Goal: Participate in discussion: Engage in conversation with other users on a specific topic

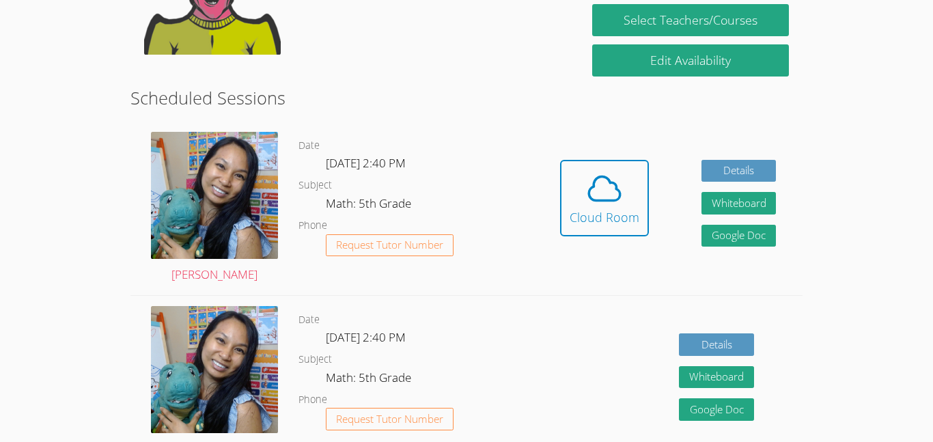
scroll to position [304, 0]
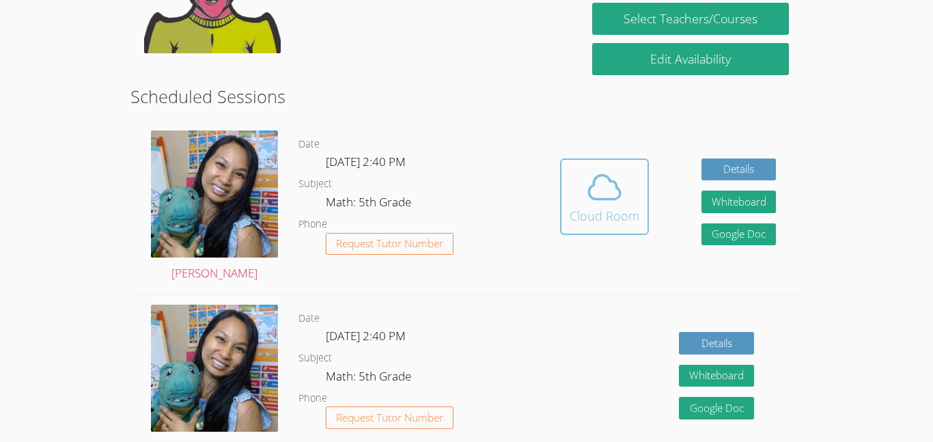
click at [610, 177] on icon at bounding box center [604, 187] width 38 height 38
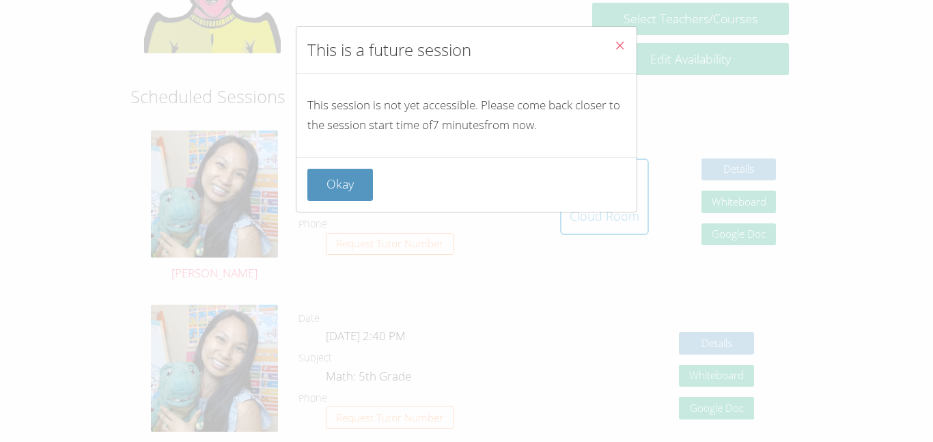
click at [619, 40] on icon "Close" at bounding box center [620, 46] width 12 height 12
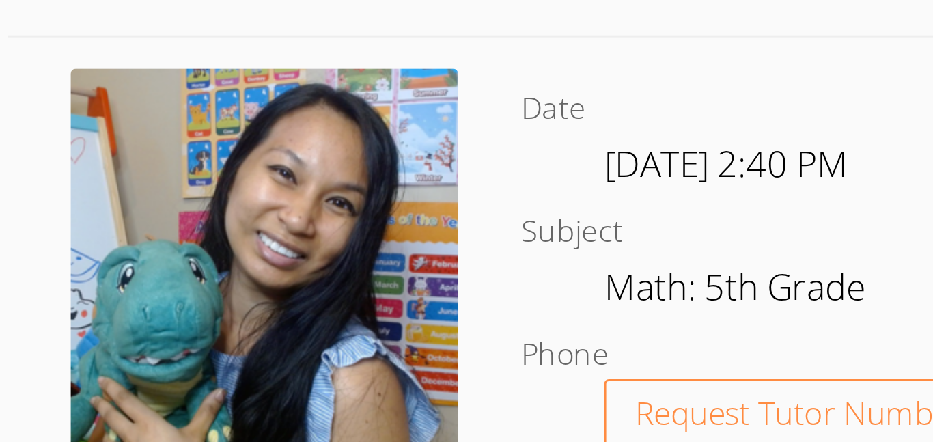
scroll to position [1520, 0]
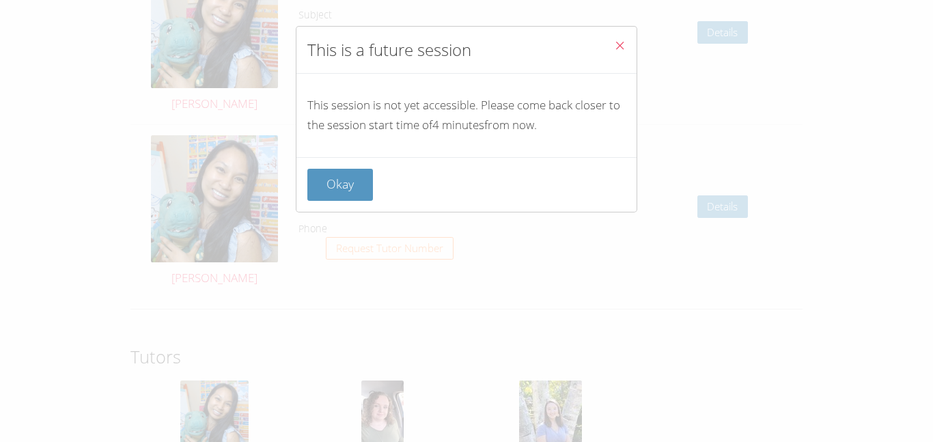
scroll to position [1906, 0]
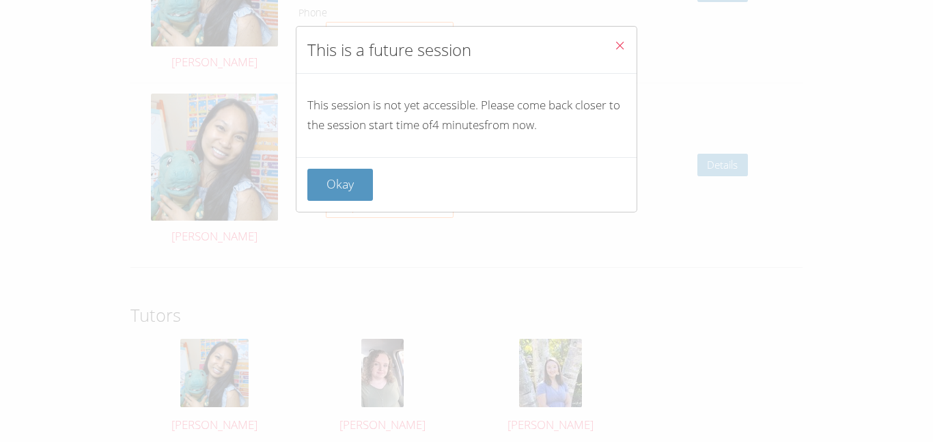
click at [378, 418] on div "This is a future session This session is not yet accessible. Please come back c…" at bounding box center [466, 221] width 933 height 442
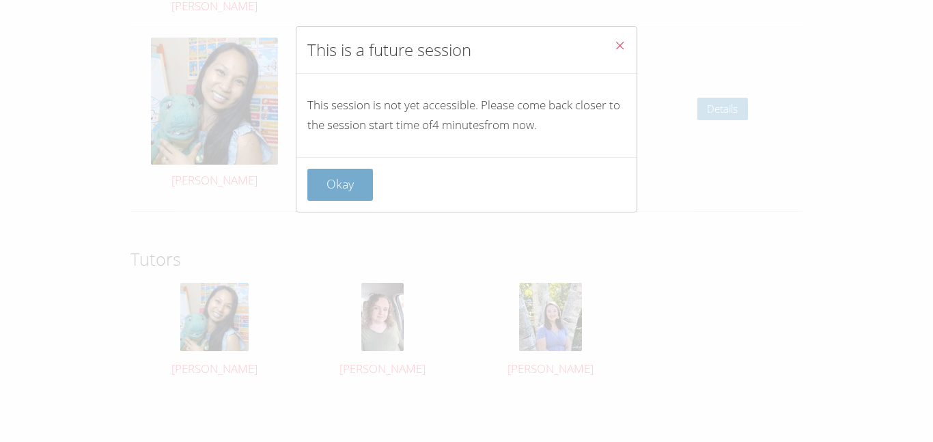
click at [330, 185] on button "Okay" at bounding box center [340, 185] width 66 height 32
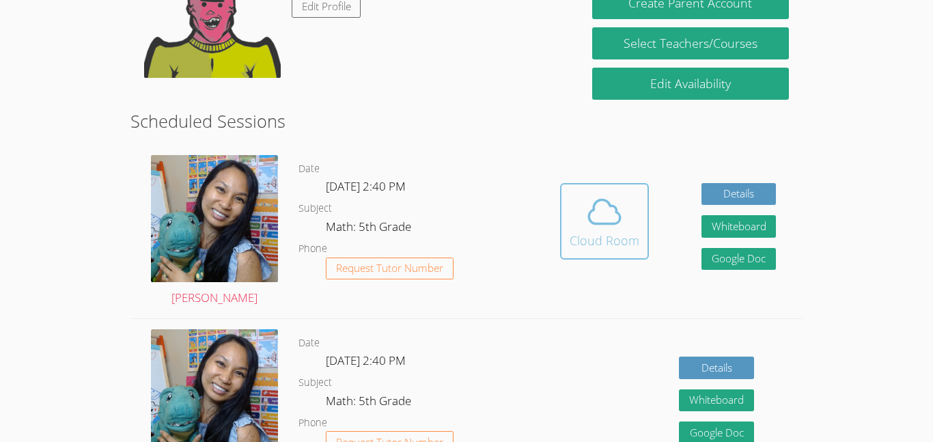
click at [599, 242] on div "Cloud Room" at bounding box center [604, 240] width 70 height 19
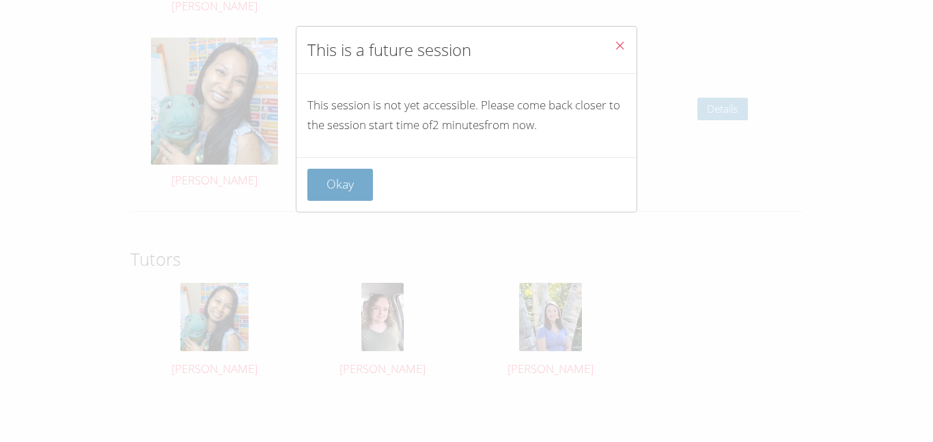
click at [345, 185] on button "Okay" at bounding box center [340, 185] width 66 height 32
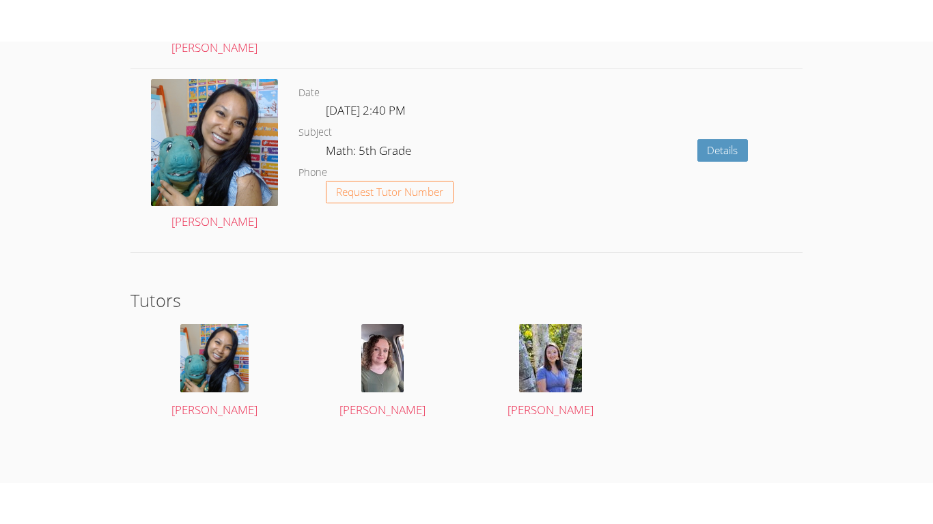
scroll to position [280, 0]
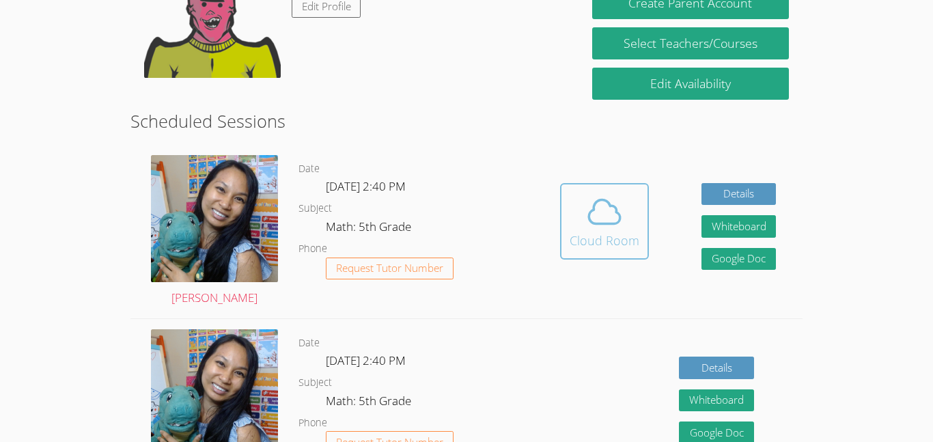
click at [588, 220] on icon at bounding box center [603, 211] width 31 height 24
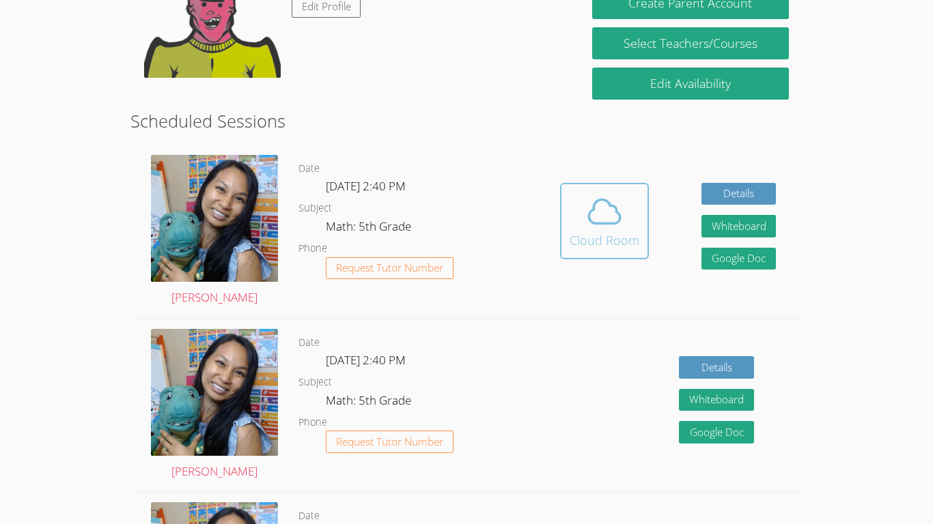
click at [593, 190] on button "Cloud Room" at bounding box center [604, 221] width 89 height 76
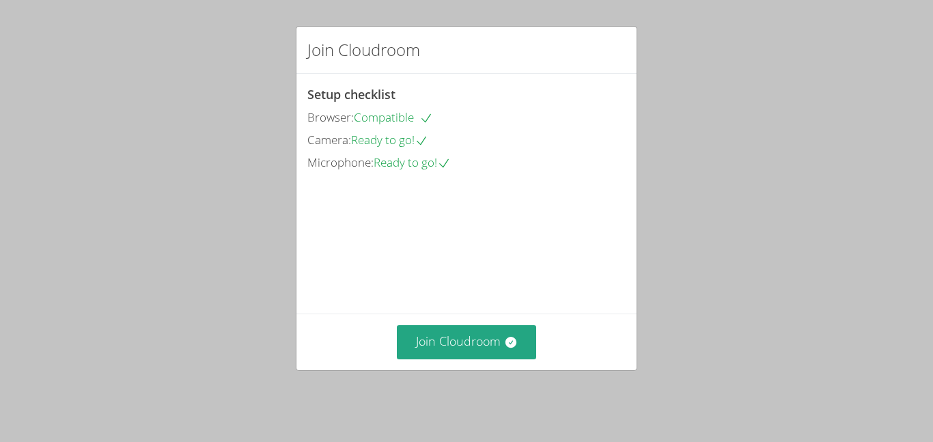
click at [447, 286] on video at bounding box center [409, 235] width 205 height 102
click at [460, 358] on button "Join Cloudroom" at bounding box center [467, 341] width 140 height 33
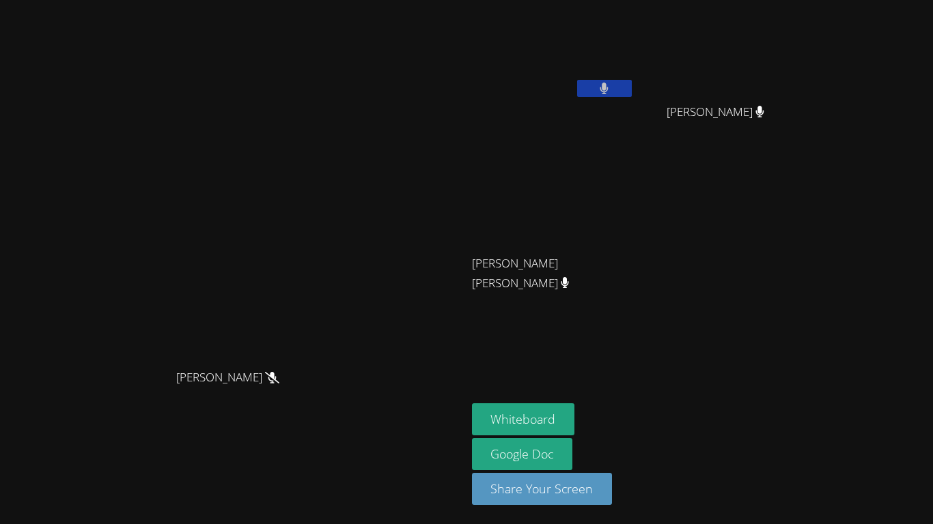
click at [631, 82] on button at bounding box center [604, 88] width 55 height 17
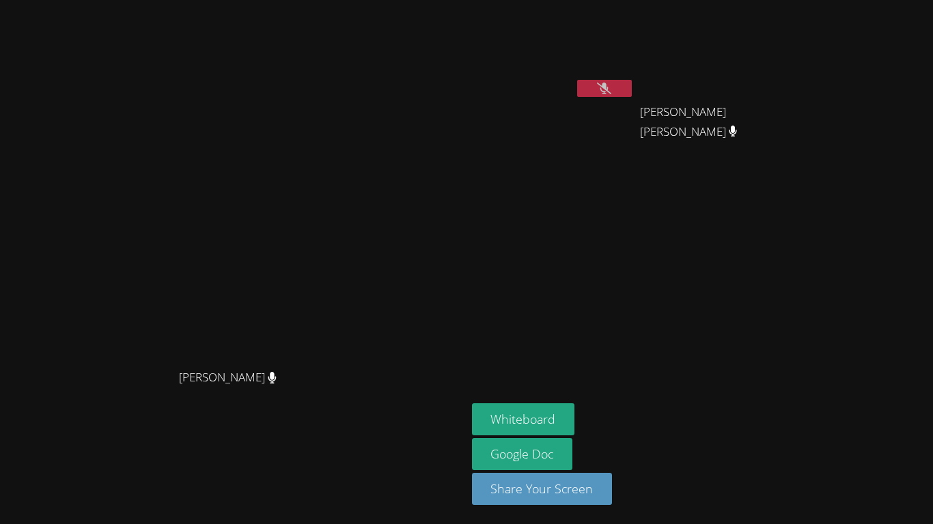
click at [631, 81] on button at bounding box center [604, 88] width 55 height 17
click at [608, 92] on icon at bounding box center [604, 89] width 8 height 12
click at [611, 94] on icon at bounding box center [604, 89] width 14 height 12
click at [608, 94] on icon at bounding box center [604, 89] width 8 height 12
click at [569, 411] on button "Whiteboard" at bounding box center [523, 419] width 103 height 32
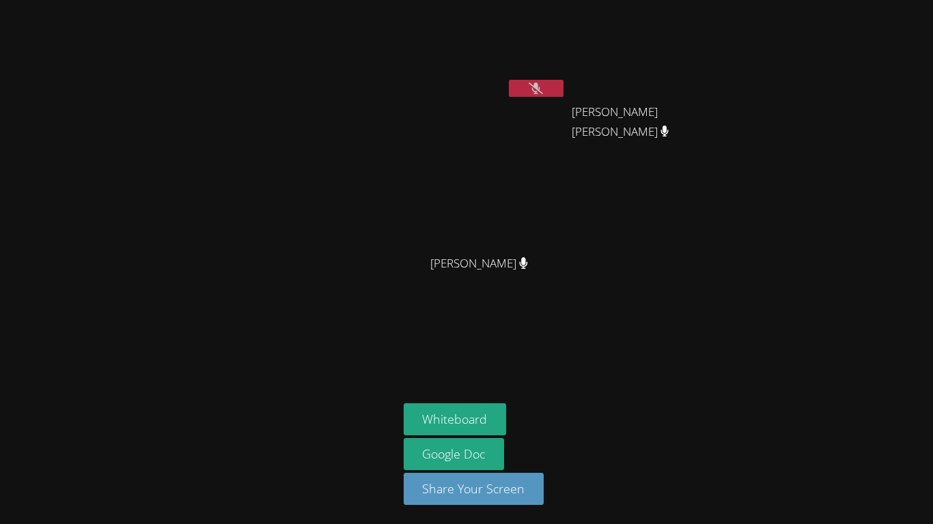
click at [403, 403] on button "Whiteboard" at bounding box center [454, 419] width 103 height 32
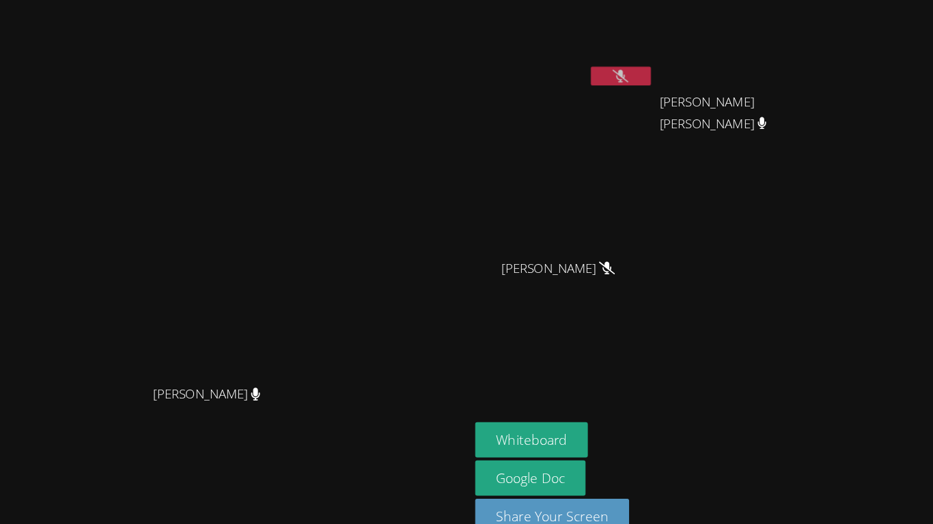
click at [623, 96] on button at bounding box center [604, 88] width 55 height 17
click at [615, 84] on button at bounding box center [604, 88] width 55 height 17
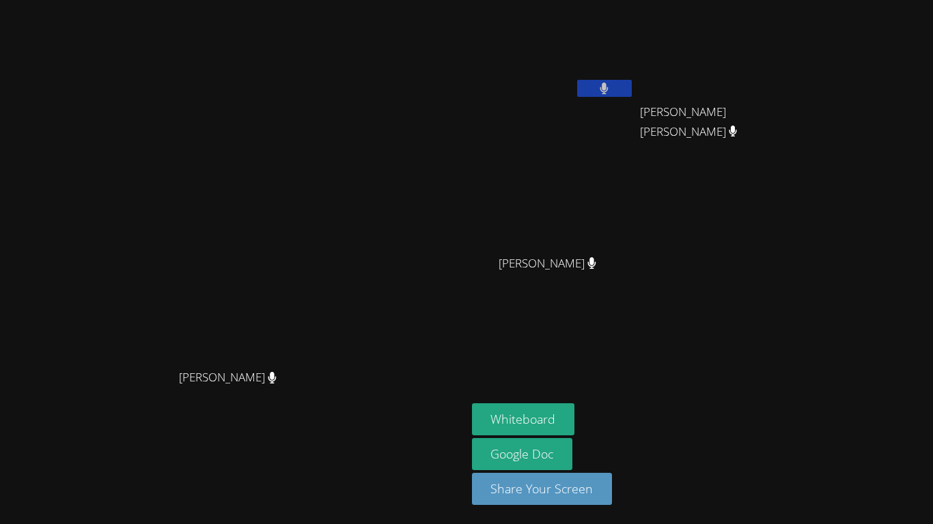
click at [831, 274] on div "[PERSON_NAME] [PERSON_NAME] [PERSON_NAME] [PERSON_NAME] [PERSON_NAME] [PERSON_N…" at bounding box center [466, 262] width 933 height 524
click at [900, 287] on div "[PERSON_NAME] [PERSON_NAME] [PERSON_NAME] [PERSON_NAME] [PERSON_NAME] [PERSON_N…" at bounding box center [466, 262] width 933 height 524
click at [522, 156] on div "[PERSON_NAME] [PERSON_NAME] [PERSON_NAME] [PERSON_NAME] [PERSON_NAME] [PERSON_N…" at bounding box center [637, 154] width 330 height 298
click at [616, 94] on button at bounding box center [604, 88] width 55 height 17
click at [601, 99] on div at bounding box center [604, 90] width 55 height 20
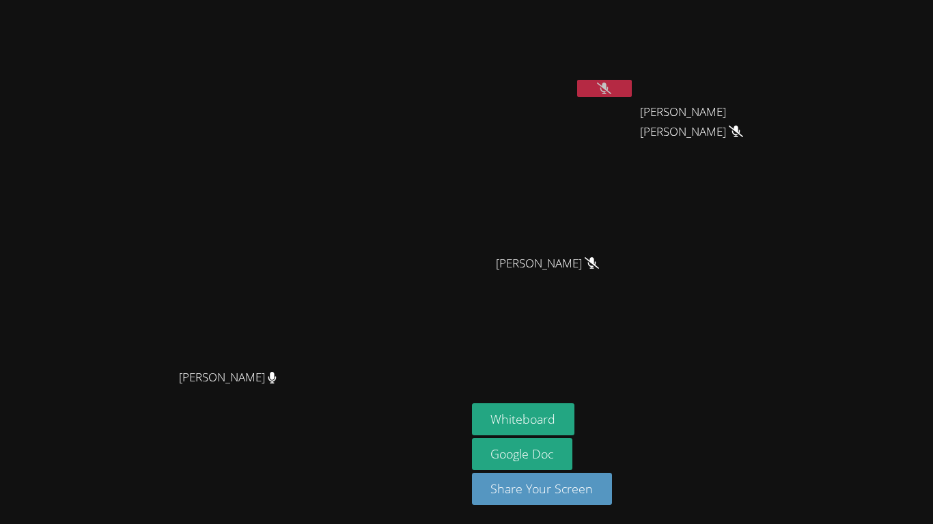
click at [626, 66] on video at bounding box center [553, 50] width 162 height 91
click at [588, 102] on div "[PERSON_NAME]" at bounding box center [553, 54] width 162 height 98
click at [618, 96] on button at bounding box center [604, 88] width 55 height 17
click at [664, 158] on div "[PERSON_NAME] [PERSON_NAME] [PERSON_NAME] [PERSON_NAME] [PERSON_NAME] [PERSON_N…" at bounding box center [637, 154] width 330 height 298
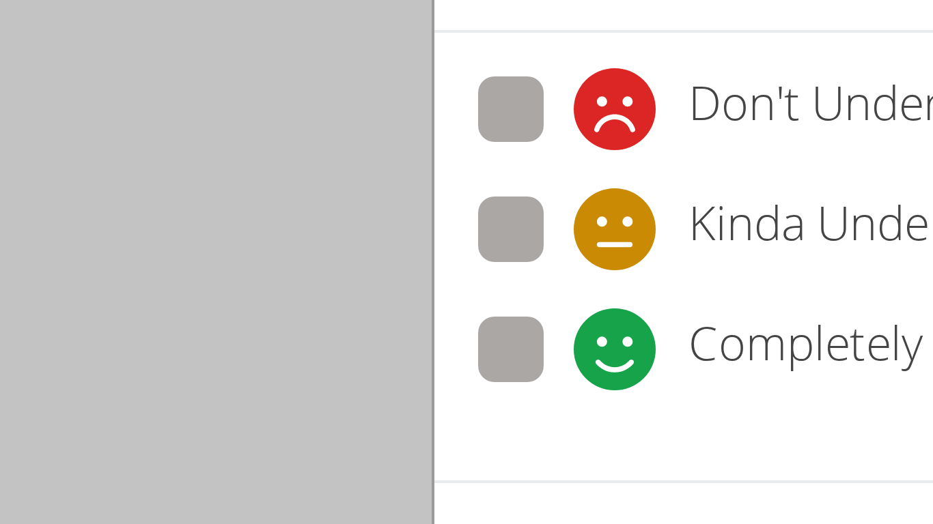
click at [384, 117] on span "Kinda Understand" at bounding box center [407, 123] width 94 height 20
click at [343, 117] on input "Kinda Understand" at bounding box center [337, 121] width 12 height 12
radio input "true"
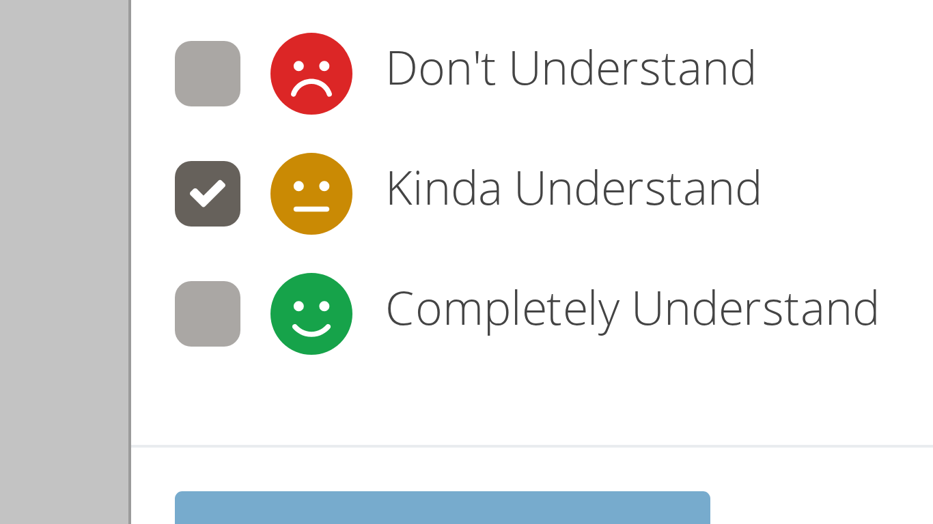
click at [420, 199] on button "Submit Feedback" at bounding box center [374, 213] width 134 height 32
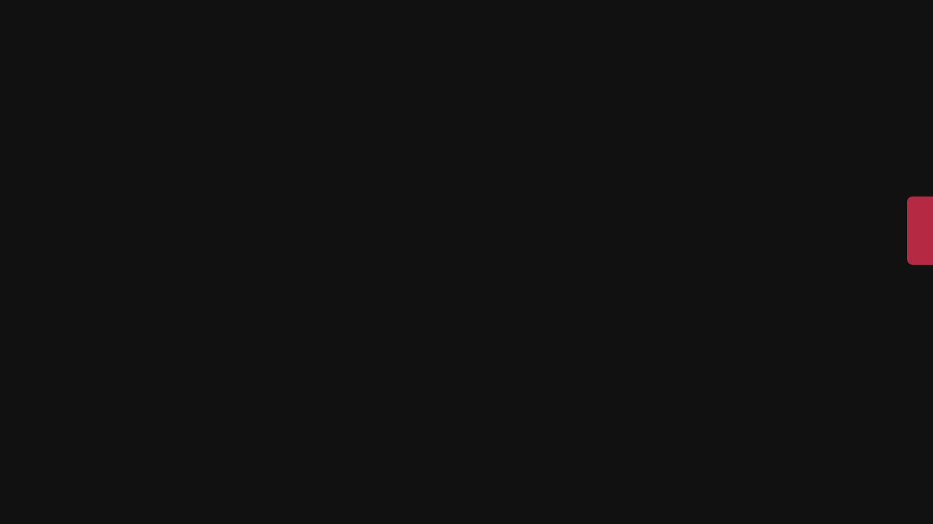
click at [516, 113] on div "[PERSON_NAME]" at bounding box center [553, 78] width 162 height 146
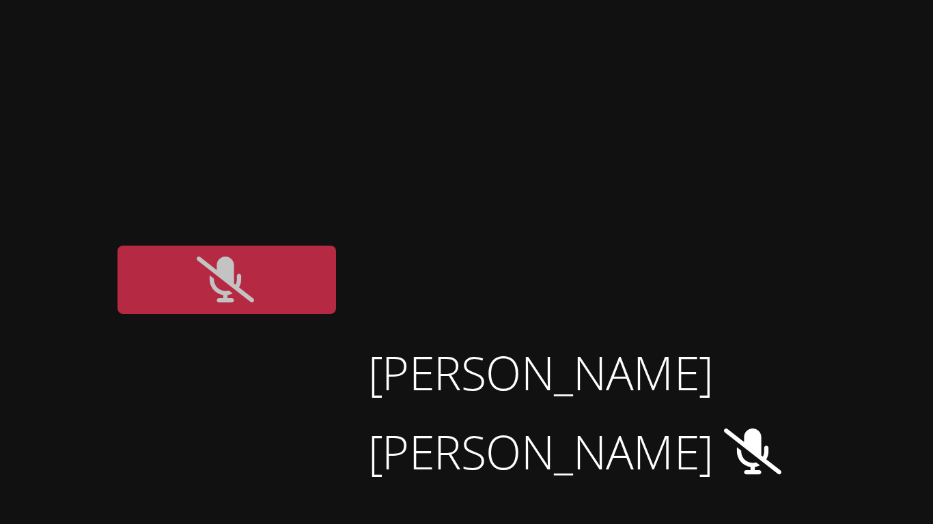
click at [728, 36] on video at bounding box center [721, 50] width 162 height 91
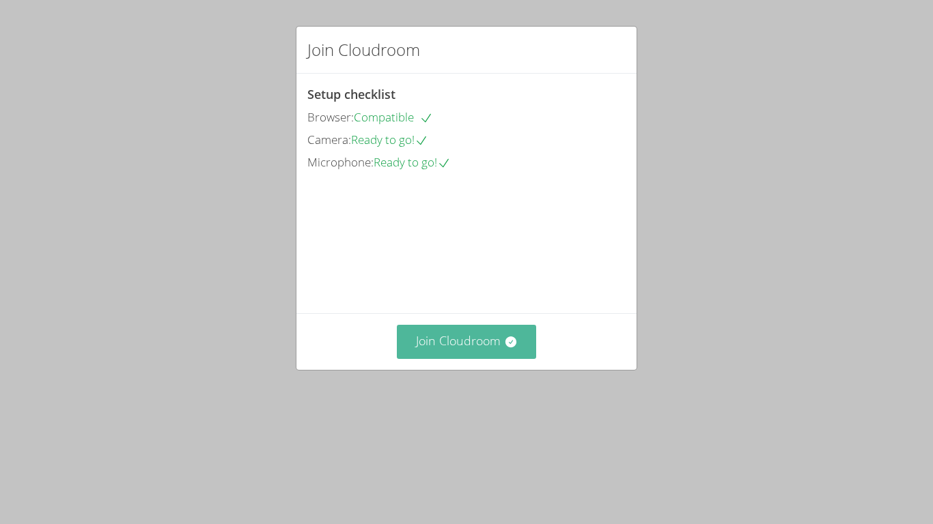
click at [504, 349] on icon at bounding box center [511, 342] width 14 height 14
